Goal: Navigation & Orientation: Find specific page/section

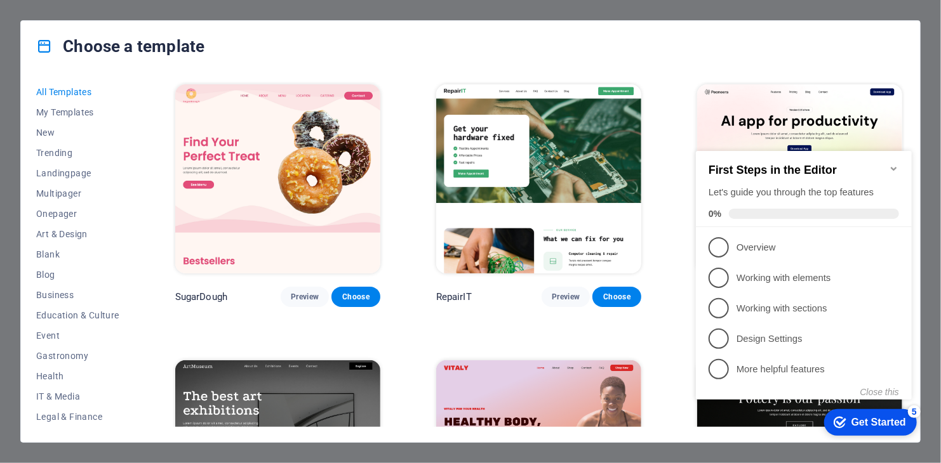
click at [911, 10] on div "Choose a template All Templates My Templates New Trending Landingpage Multipage…" at bounding box center [470, 231] width 941 height 463
click at [852, 10] on div "Choose a template All Templates My Templates New Trending Landingpage Multipage…" at bounding box center [470, 231] width 941 height 463
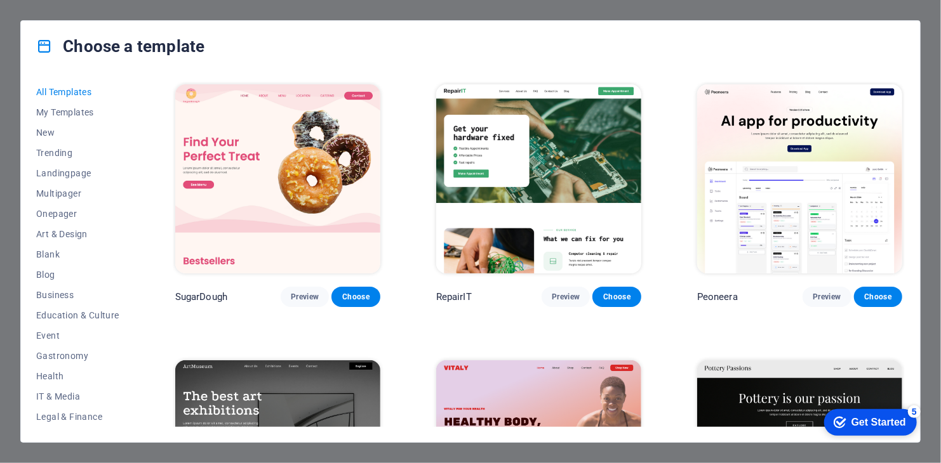
click at [852, 10] on div "Choose a template All Templates My Templates New Trending Landingpage Multipage…" at bounding box center [470, 231] width 941 height 463
